Goal: Information Seeking & Learning: Understand process/instructions

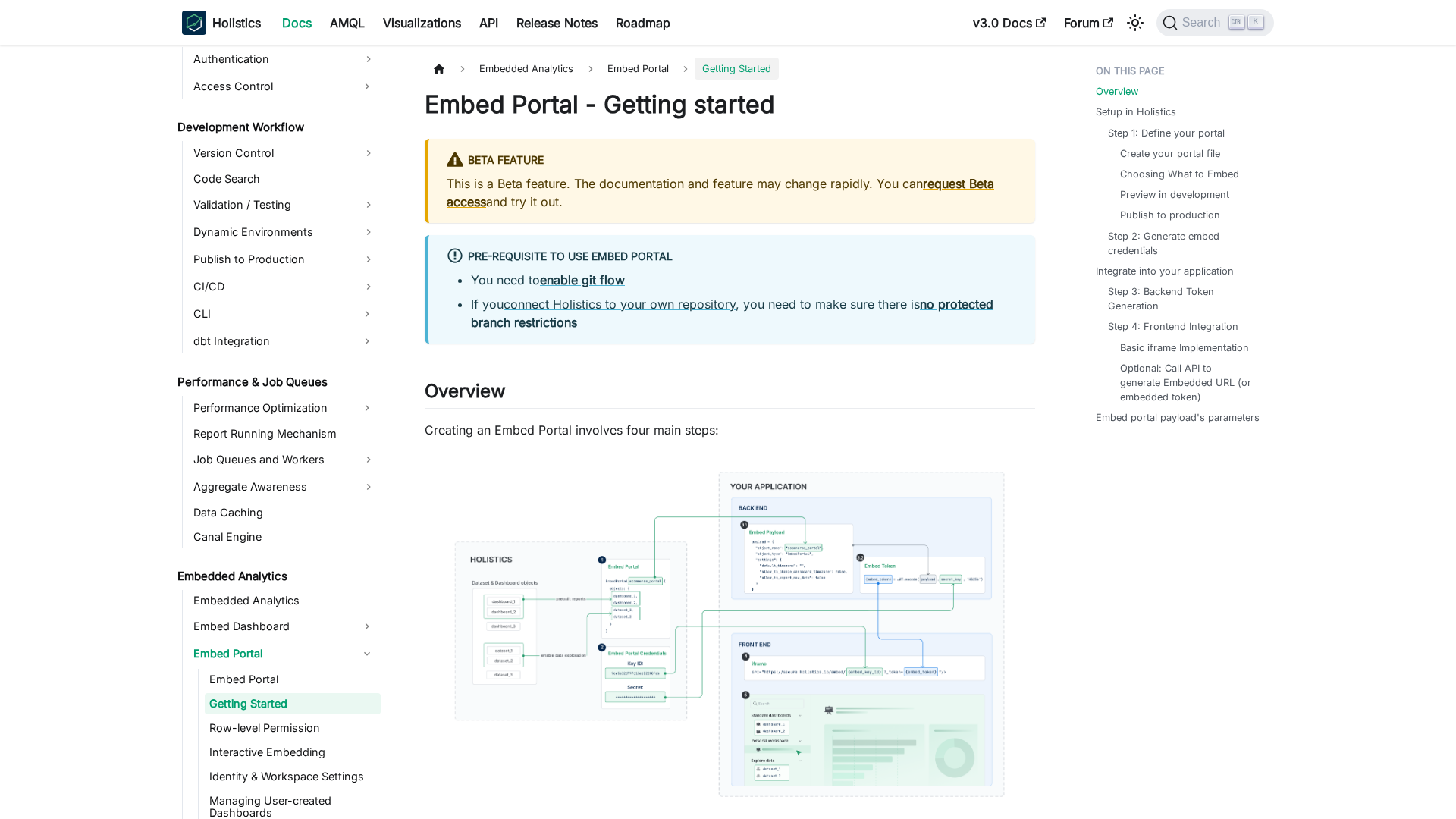
scroll to position [1137, 0]
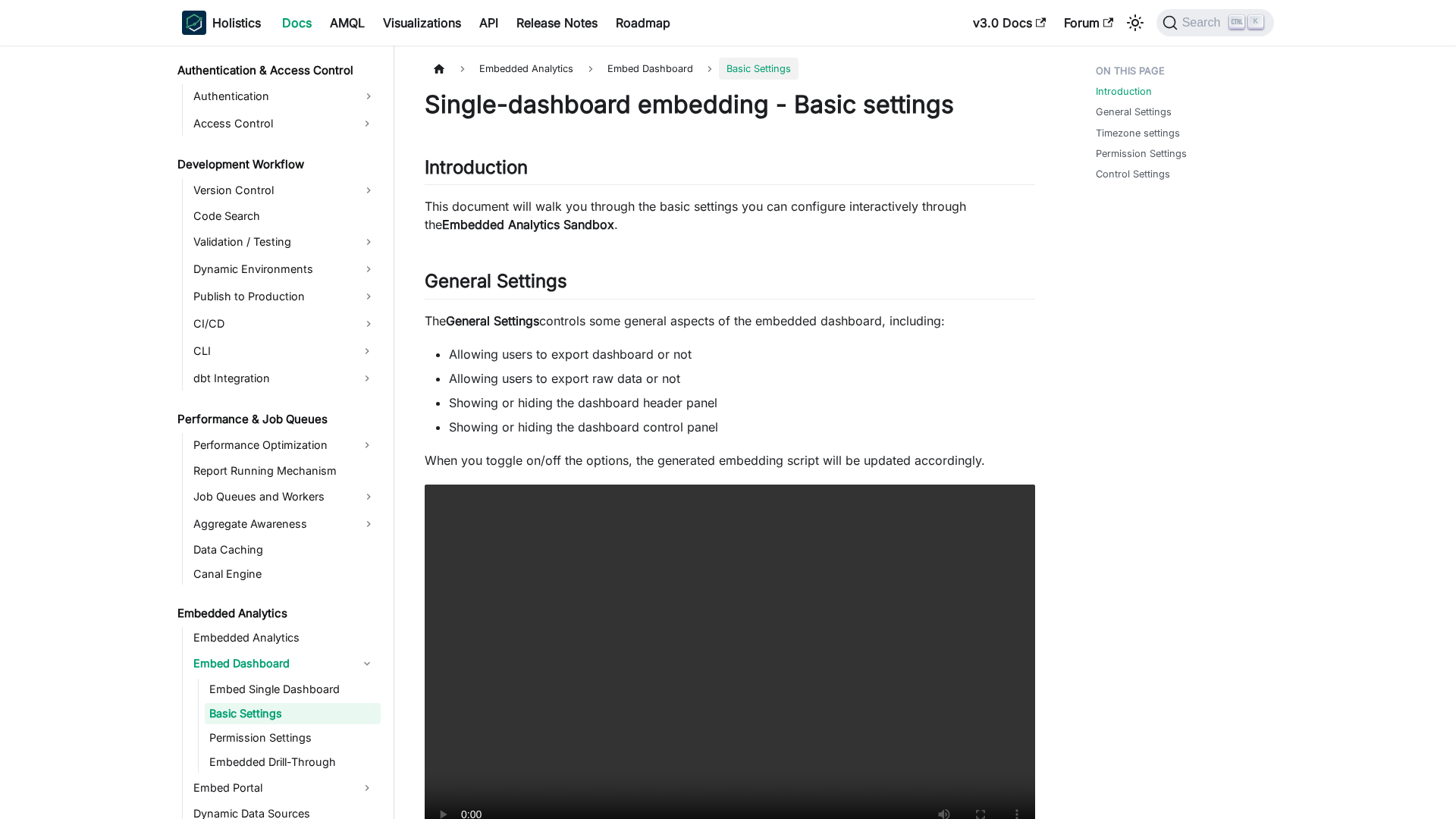
scroll to position [1109, 0]
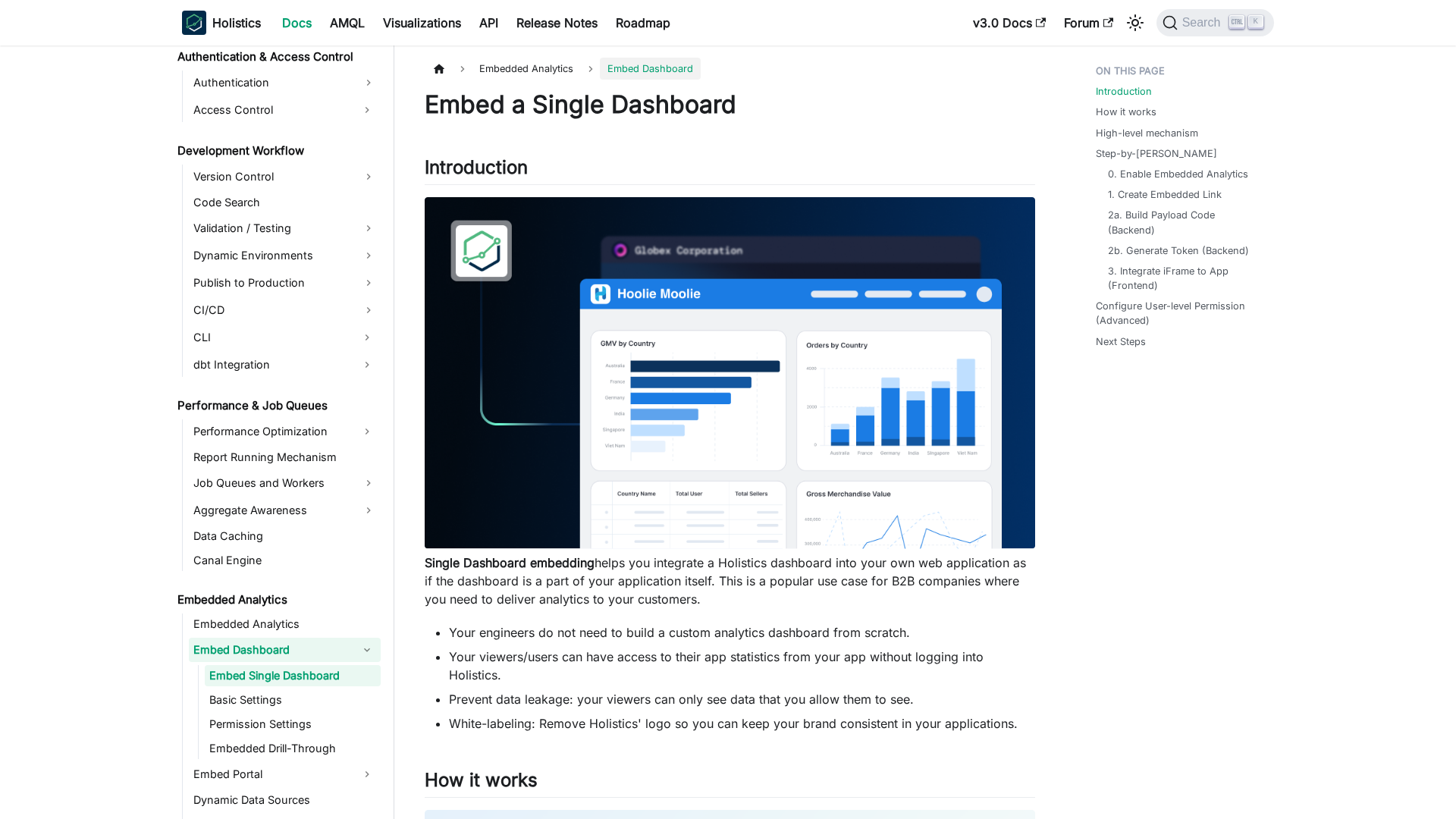
scroll to position [1086, 0]
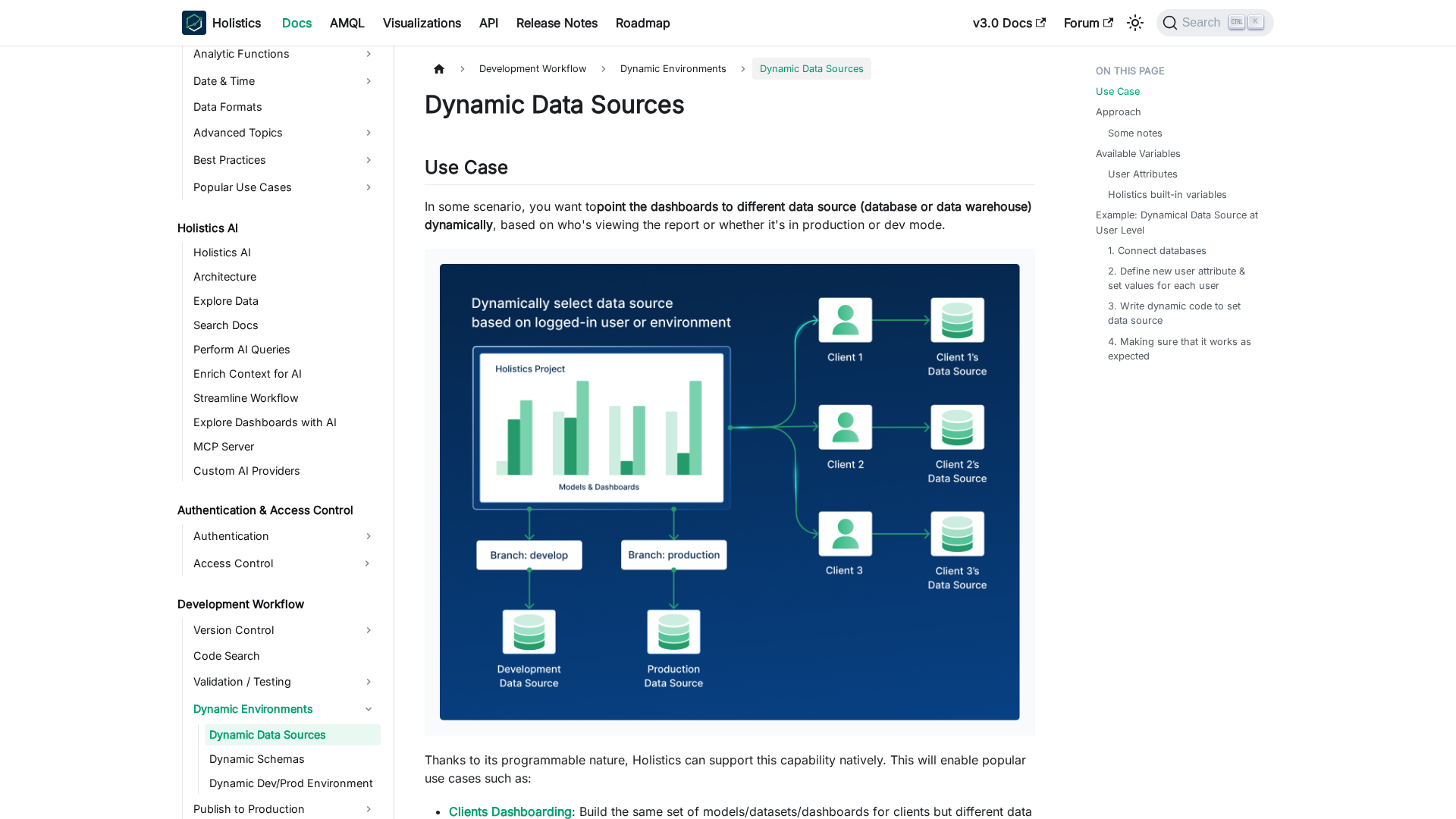
scroll to position [691, 0]
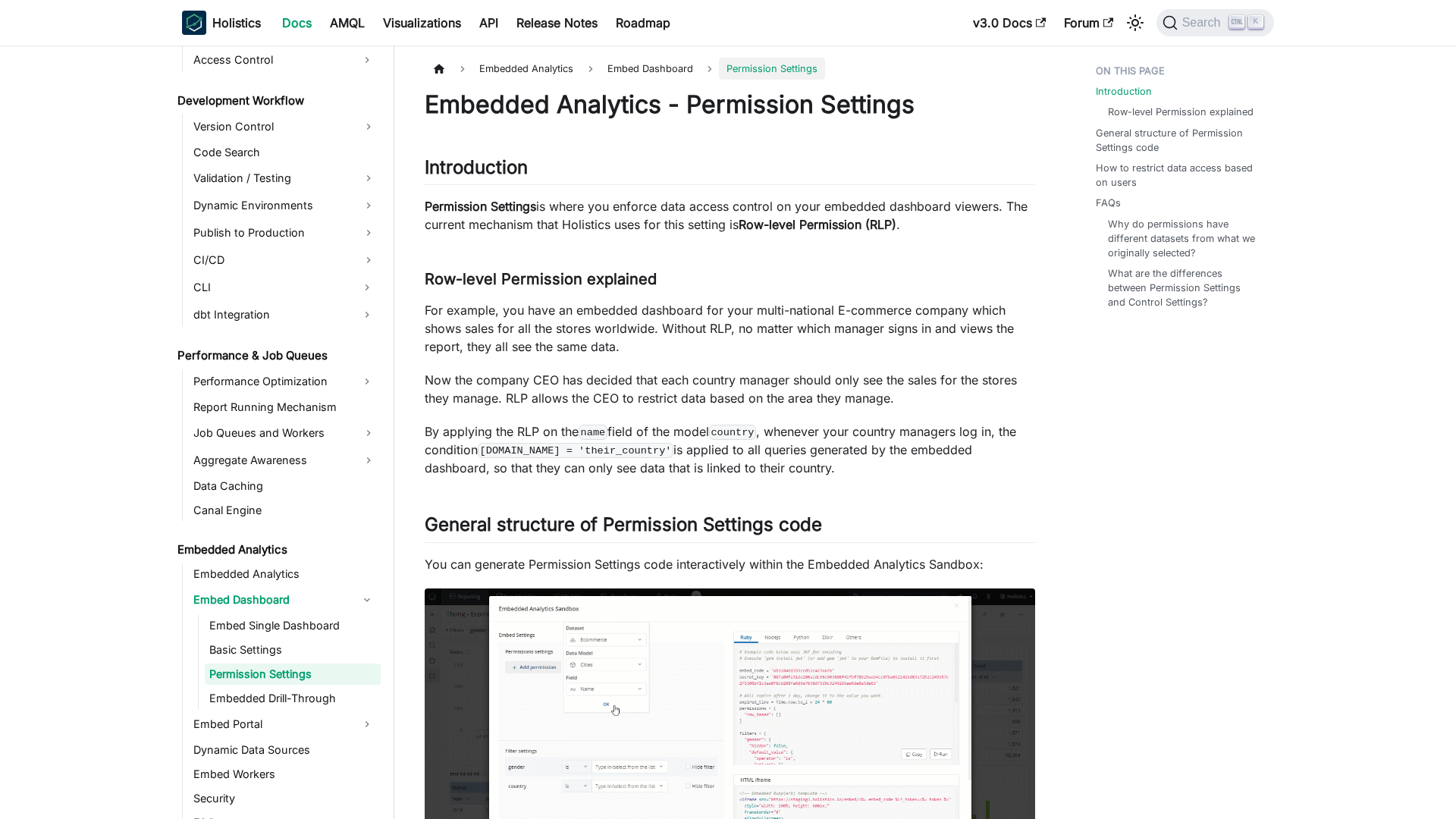
scroll to position [1134, 0]
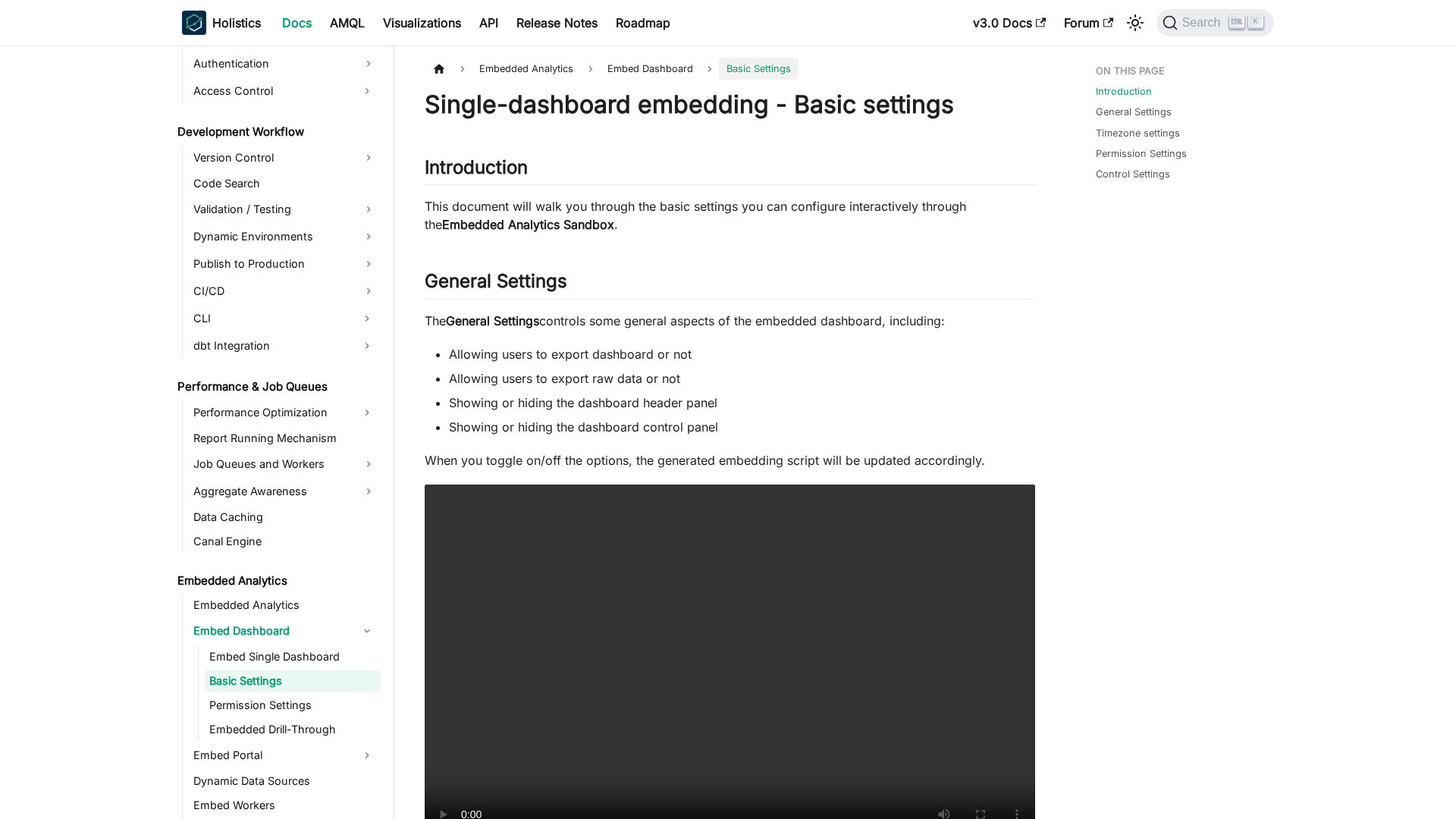
scroll to position [1109, 0]
